Goal: Transaction & Acquisition: Purchase product/service

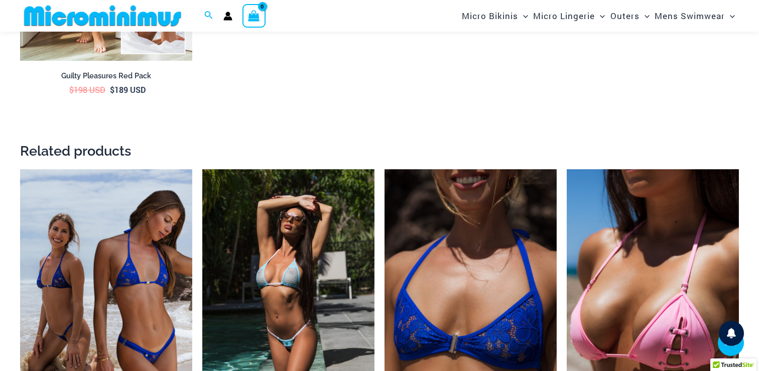
scroll to position [1874, 0]
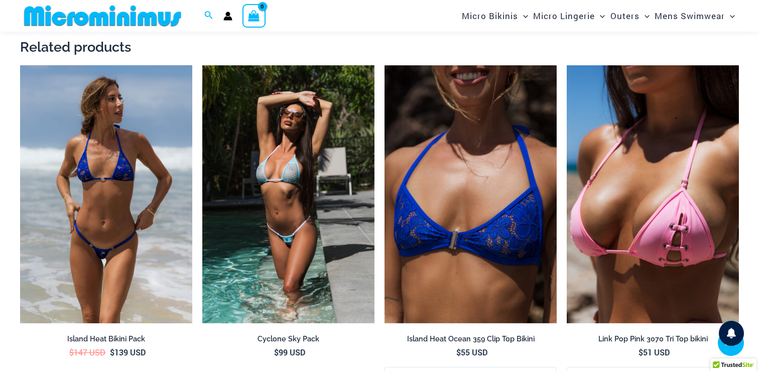
click at [105, 183] on img at bounding box center [106, 194] width 172 height 259
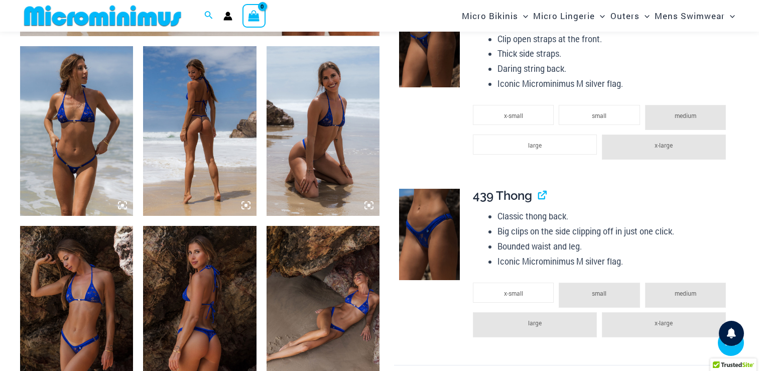
scroll to position [597, 0]
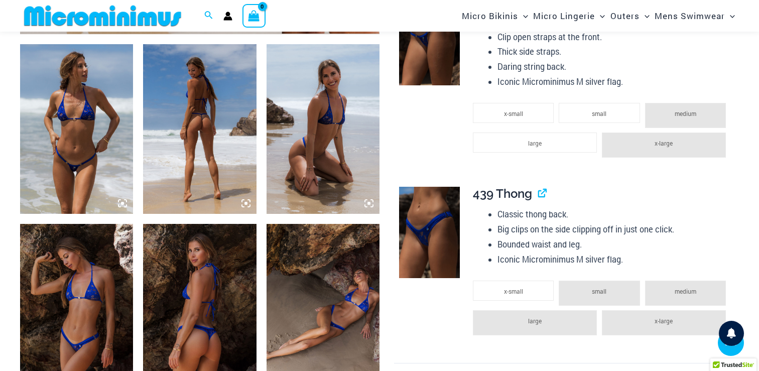
click at [181, 158] on img at bounding box center [199, 129] width 113 height 170
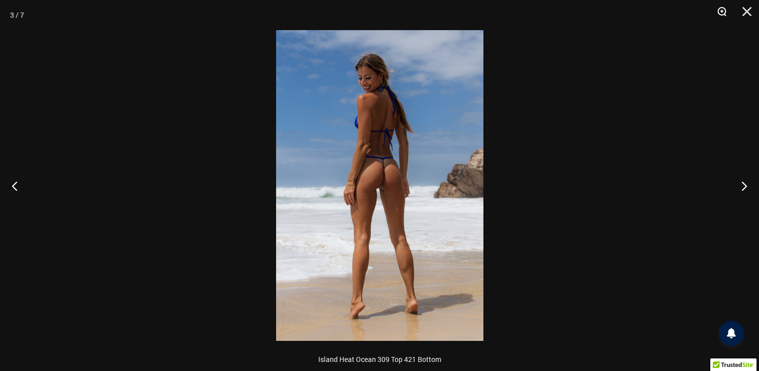
click at [725, 11] on button "Zoom" at bounding box center [718, 15] width 25 height 30
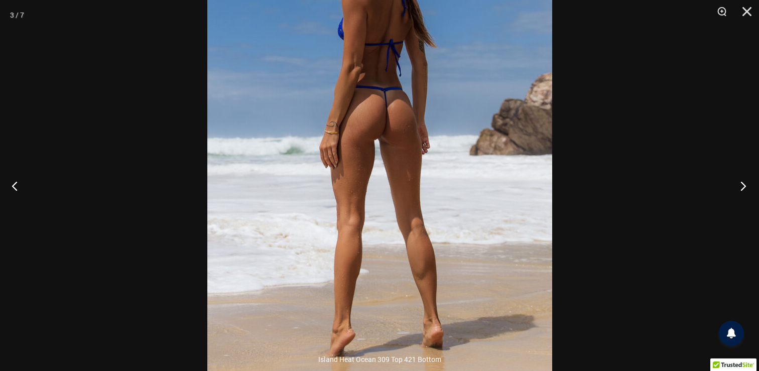
click at [744, 185] on button "Next" at bounding box center [741, 186] width 38 height 50
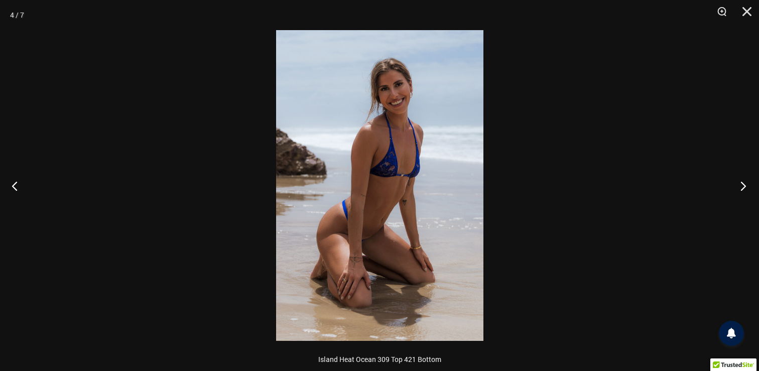
click at [744, 185] on button "Next" at bounding box center [741, 186] width 38 height 50
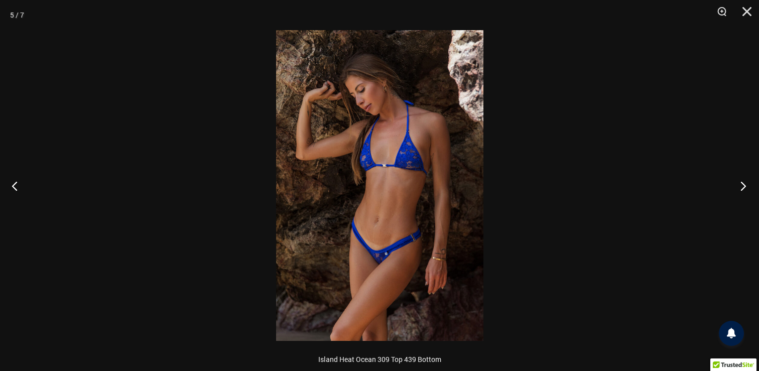
click at [744, 185] on button "Next" at bounding box center [741, 186] width 38 height 50
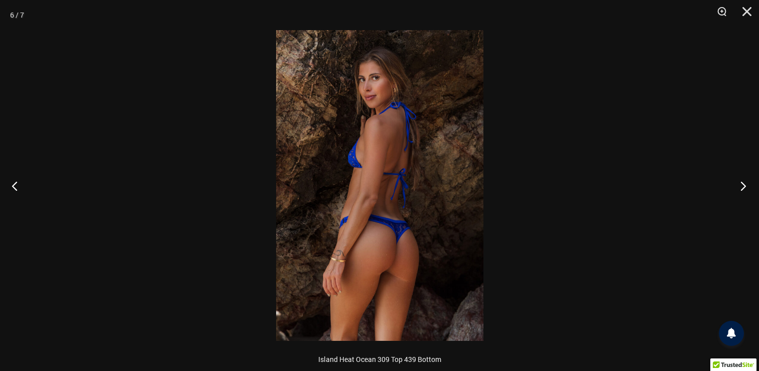
click at [744, 185] on button "Next" at bounding box center [741, 186] width 38 height 50
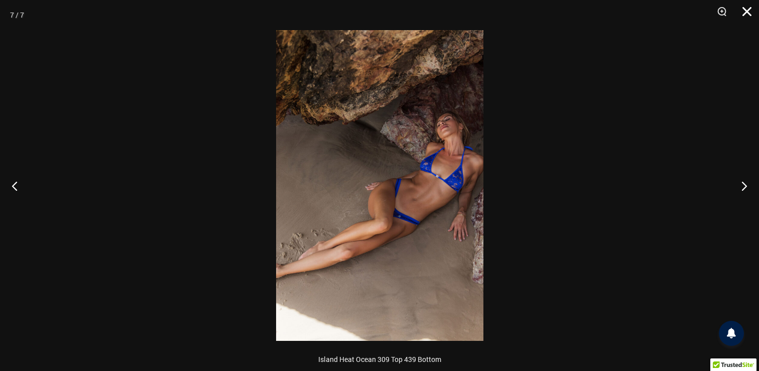
click at [747, 12] on button "Close" at bounding box center [743, 15] width 25 height 30
